Goal: Navigation & Orientation: Find specific page/section

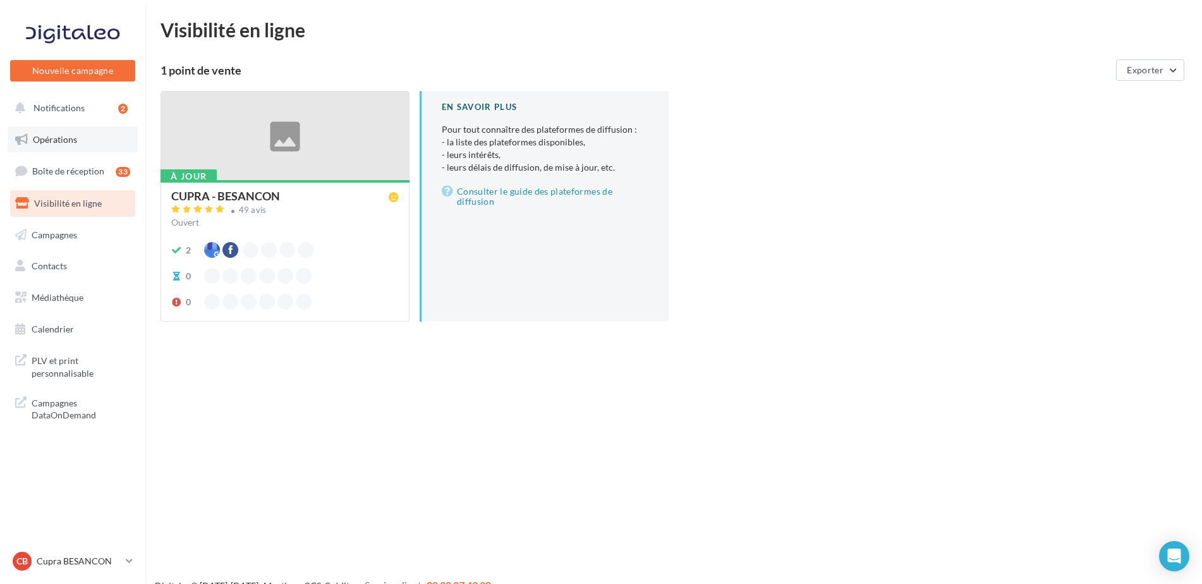
click at [71, 131] on link "Opérations" at bounding box center [73, 139] width 130 height 27
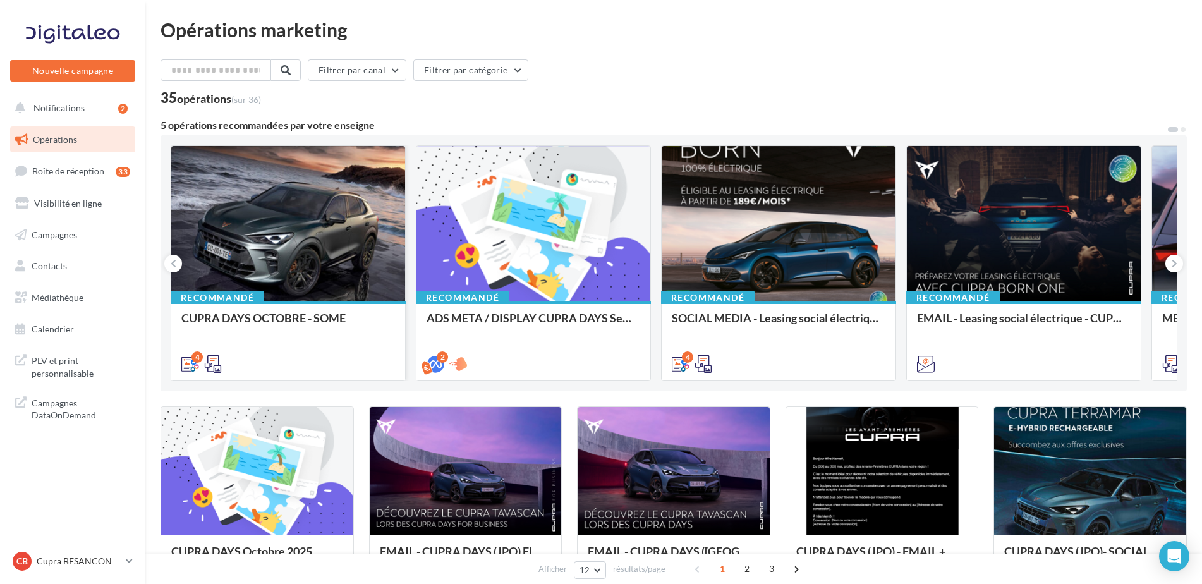
click at [304, 246] on div at bounding box center [288, 224] width 234 height 157
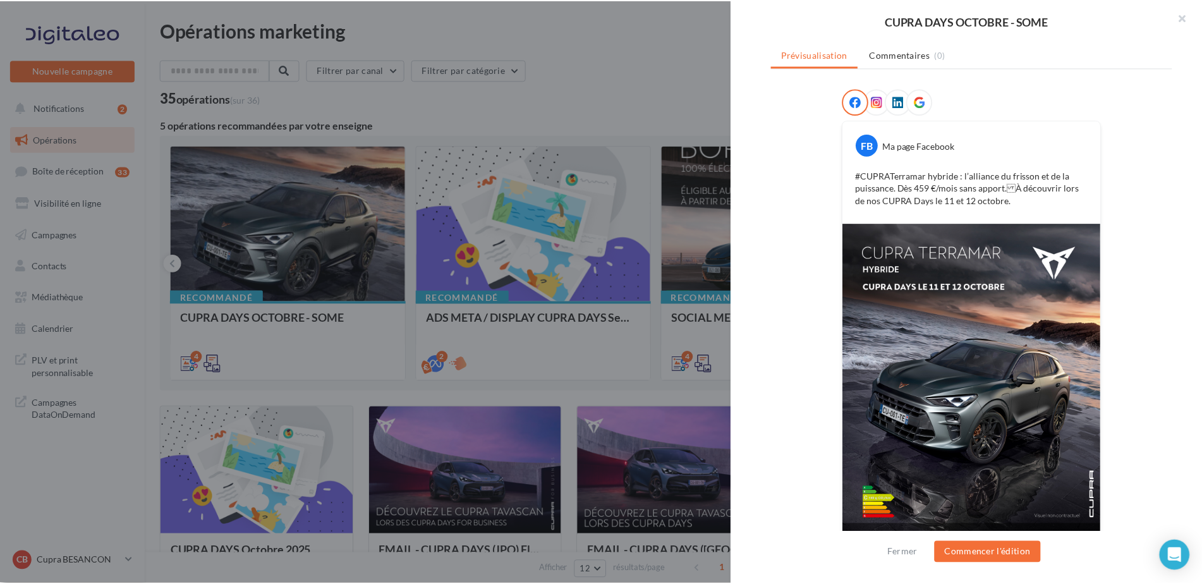
scroll to position [184, 0]
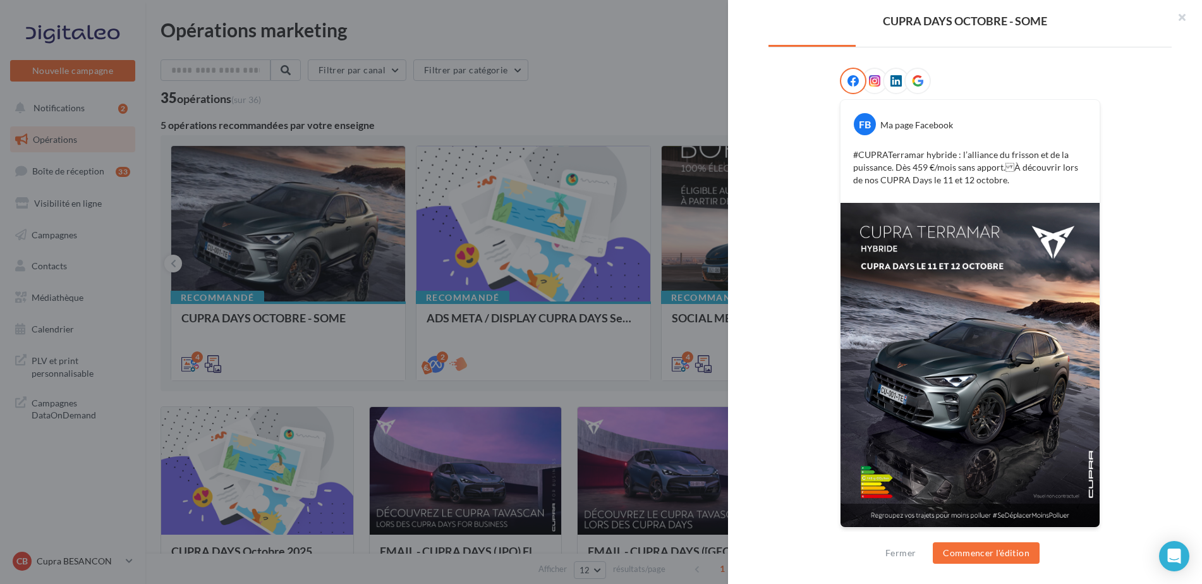
click at [609, 362] on div at bounding box center [601, 292] width 1202 height 584
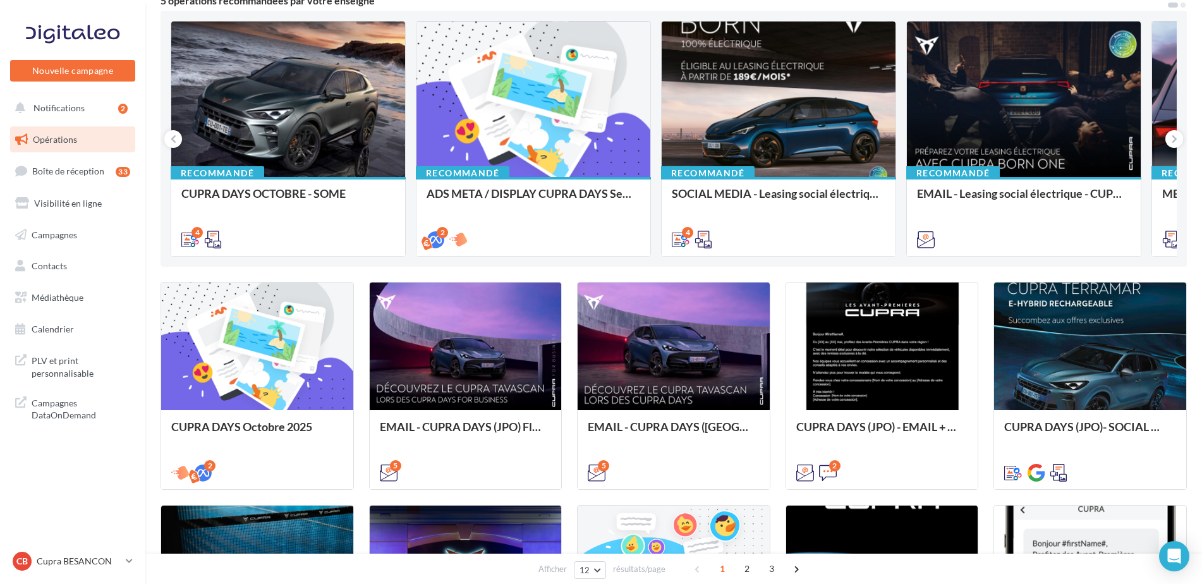
scroll to position [126, 0]
